Goal: Information Seeking & Learning: Understand process/instructions

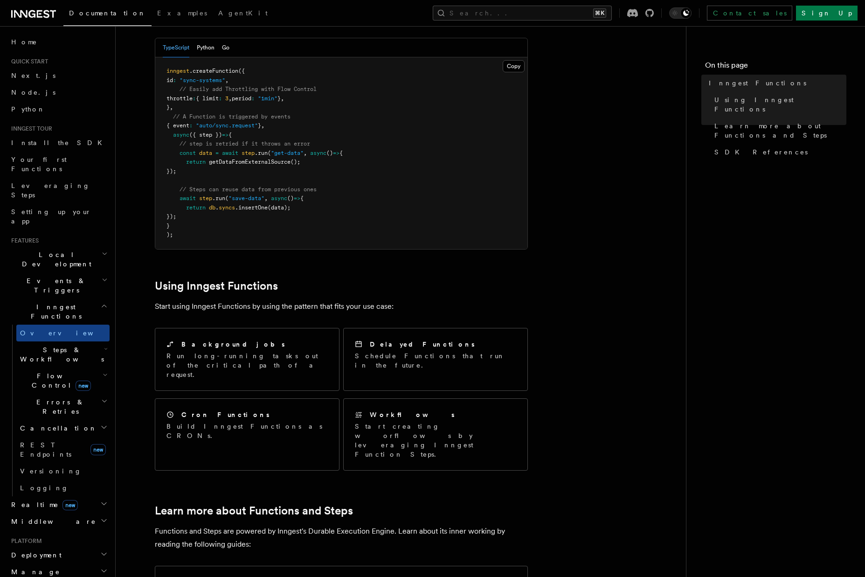
scroll to position [230, 0]
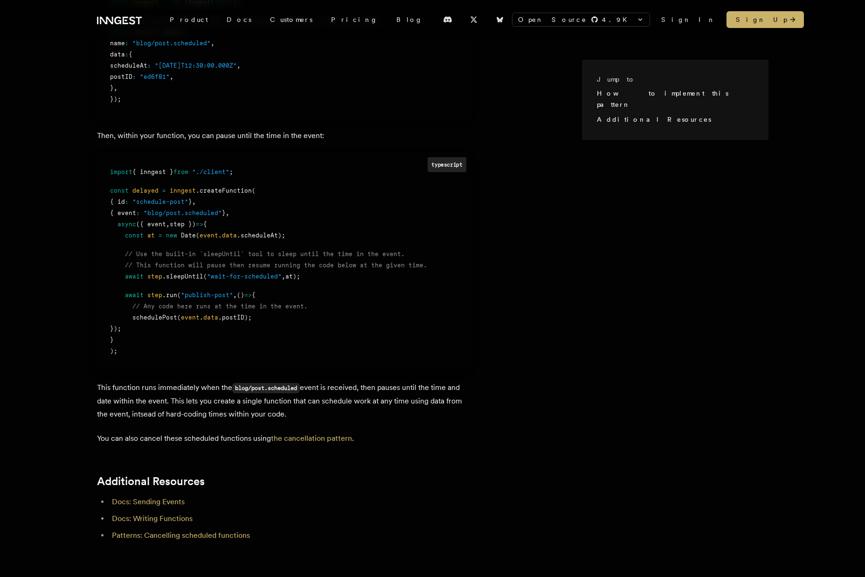
scroll to position [488, 0]
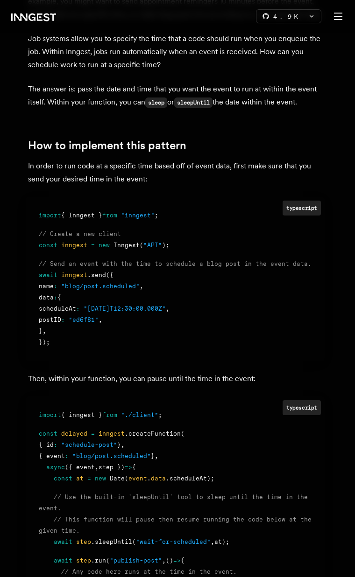
scroll to position [346, 0]
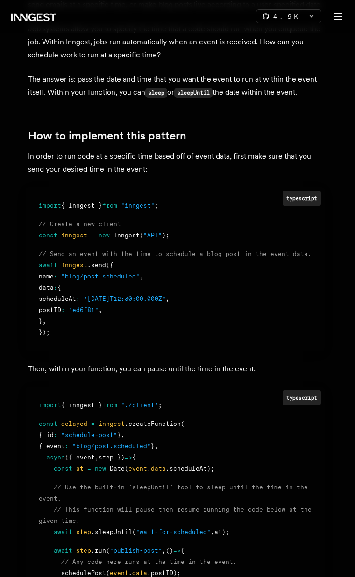
click at [156, 369] on p "Then, within your function, you can pause until the time in the event:" at bounding box center [177, 369] width 299 height 13
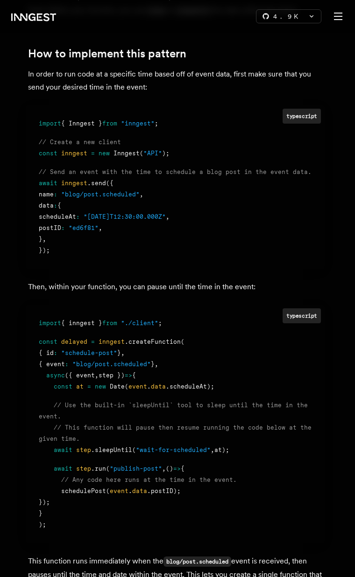
scroll to position [430, 0]
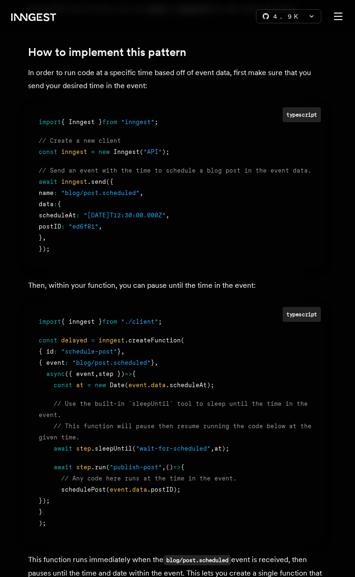
click at [186, 308] on pre "typescript import { inngest } from "./client" ; const delayed = inngest .create…" at bounding box center [175, 422] width 299 height 239
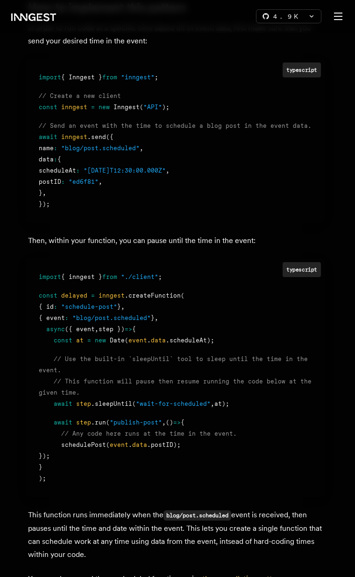
scroll to position [482, 0]
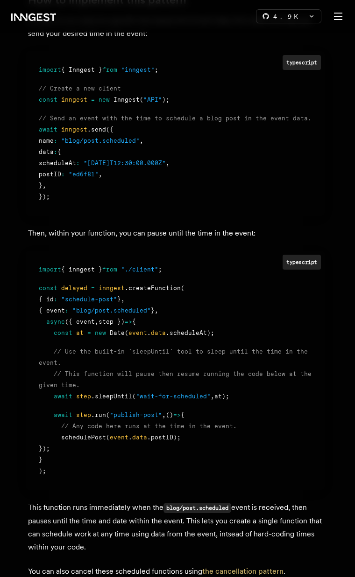
click at [62, 166] on span "scheduleAt" at bounding box center [57, 163] width 37 height 7
copy span "scheduleAt"
